Goal: Check status: Check status

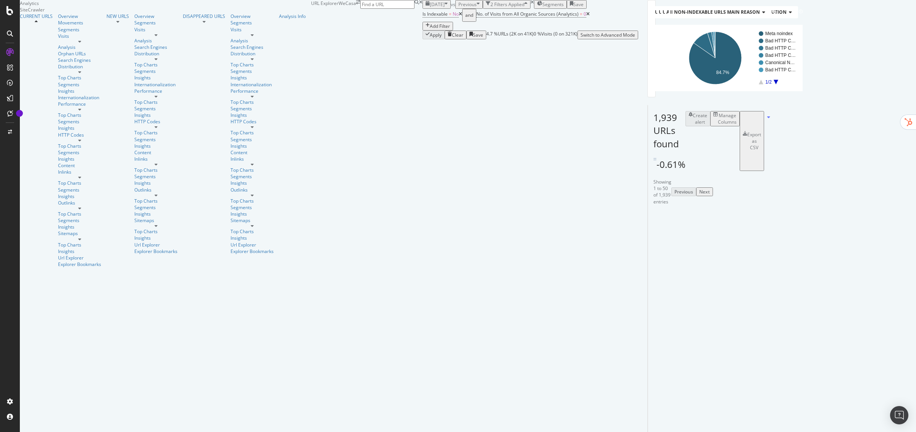
click at [430, 8] on span "[DATE]" at bounding box center [437, 4] width 15 height 6
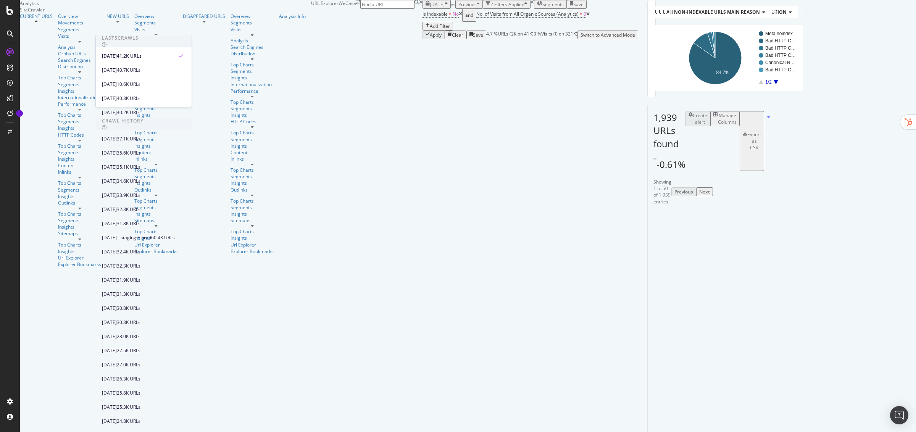
click at [430, 8] on span "[DATE]" at bounding box center [437, 4] width 15 height 6
